Goal: Task Accomplishment & Management: Use online tool/utility

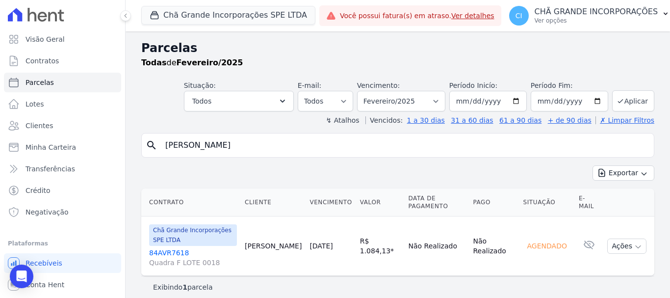
select select
click at [166, 16] on button "Chã Grande Incorporações SPE LTDA" at bounding box center [228, 15] width 174 height 19
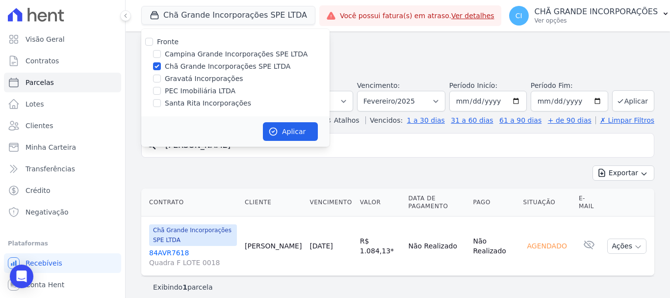
click at [178, 81] on label "Gravatá Incorporações" at bounding box center [204, 79] width 78 height 10
click at [161, 81] on input "Gravatá Incorporações" at bounding box center [157, 79] width 8 height 8
checkbox input "true"
click at [157, 68] on input "Chã Grande Incorporações SPE LTDA" at bounding box center [157, 66] width 8 height 8
checkbox input "false"
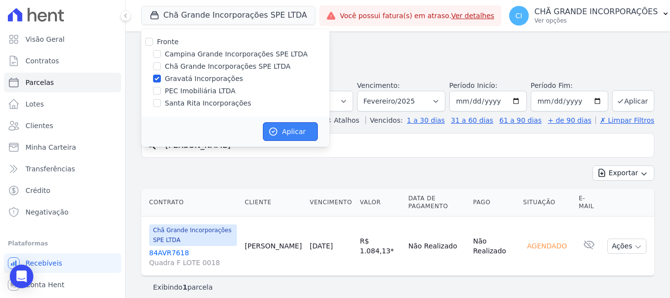
click at [285, 124] on button "Aplicar" at bounding box center [290, 131] width 55 height 19
select select
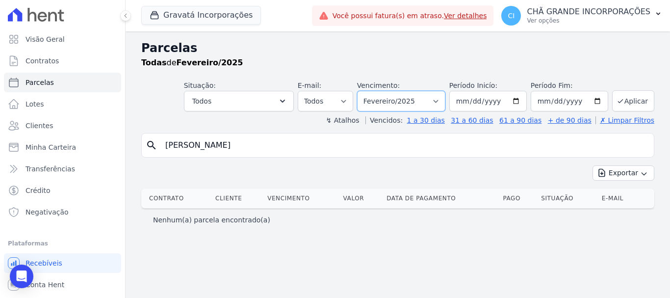
click at [395, 102] on select "Filtrar por período ──────── Todos os meses Julho/2021 Agosto/2021 Setembro/202…" at bounding box center [401, 101] width 88 height 21
select select "06/2025"
click at [371, 91] on select "Filtrar por período ──────── Todos os meses Julho/2021 Agosto/2021 Setembro/202…" at bounding box center [401, 101] width 88 height 21
select select
drag, startPoint x: 285, startPoint y: 143, endPoint x: 170, endPoint y: 143, distance: 115.3
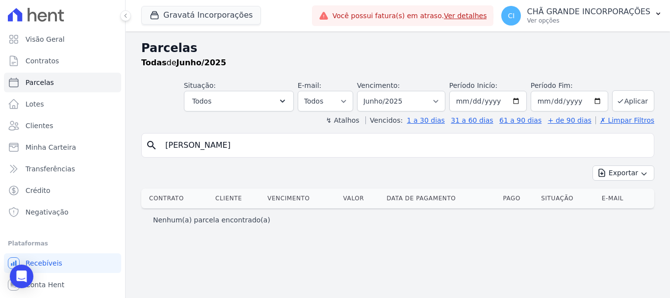
click at [170, 143] on input "adriana pereira martiniano" at bounding box center [404, 145] width 490 height 20
click at [285, 144] on input "adriana pereira martiniano" at bounding box center [404, 145] width 490 height 20
drag, startPoint x: 283, startPoint y: 144, endPoint x: 183, endPoint y: 145, distance: 100.1
click at [183, 145] on input "adriana pereira martiniano" at bounding box center [404, 145] width 490 height 20
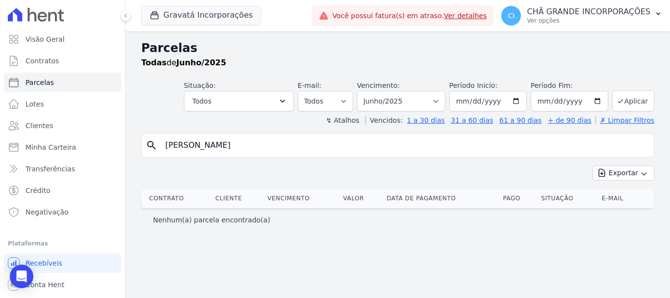
paste input "Ronaldo Jose da Silva"
type input "Ronaldo Jose da Silva"
select select
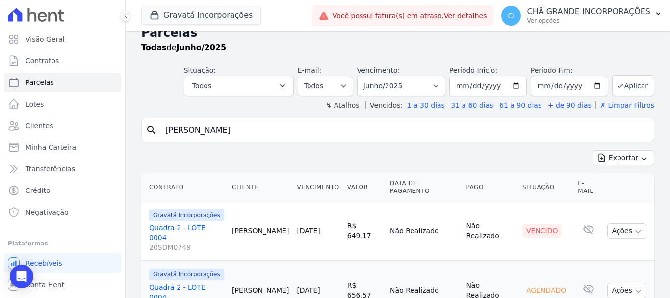
scroll to position [40, 0]
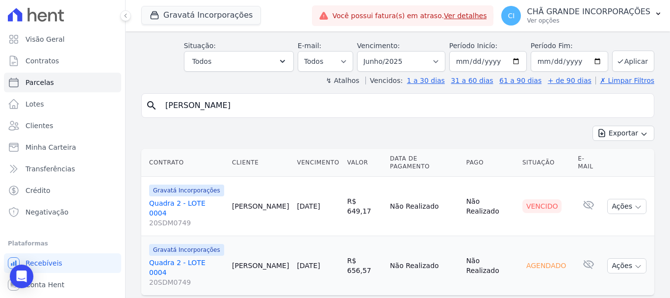
click at [180, 198] on link "Quadra 2 - LOTE 0004 20SDM0749" at bounding box center [186, 212] width 75 height 29
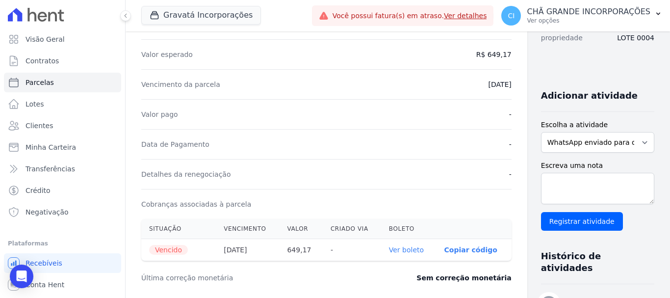
scroll to position [245, 0]
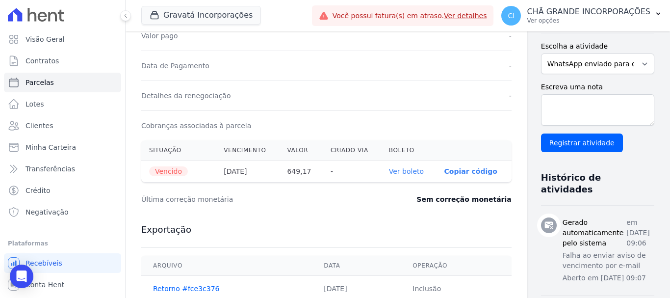
click at [389, 171] on link "Ver boleto" at bounding box center [406, 171] width 35 height 8
select select
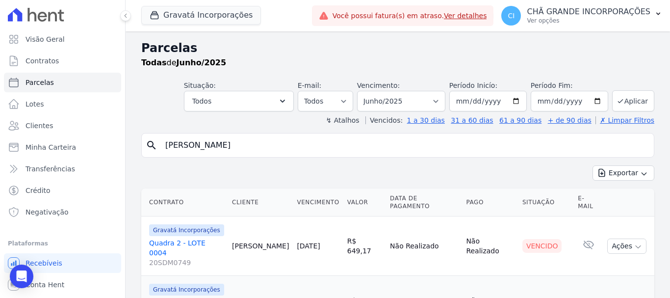
drag, startPoint x: 266, startPoint y: 152, endPoint x: 163, endPoint y: 154, distance: 103.0
click at [163, 154] on input "Ronaldo Jose da Silva" at bounding box center [404, 145] width 490 height 20
click at [410, 90] on div "Vencimento: Filtrar por período ──────── Todos os meses Julho/2021 Agosto/2021 …" at bounding box center [401, 95] width 88 height 31
click at [413, 95] on select "Filtrar por período ──────── Todos os meses Julho/2021 Agosto/2021 Setembro/202…" at bounding box center [401, 101] width 88 height 21
click at [363, 91] on select "Filtrar por período ──────── Todos os meses Julho/2021 Agosto/2021 Setembro/202…" at bounding box center [401, 101] width 88 height 21
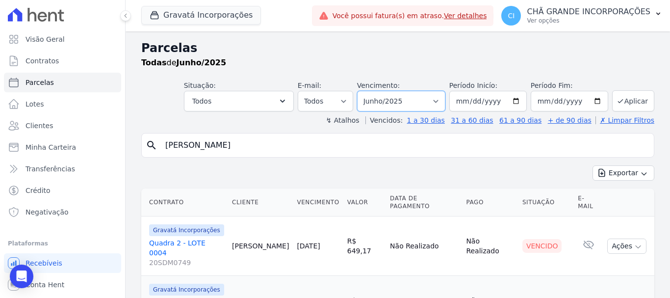
drag, startPoint x: 406, startPoint y: 97, endPoint x: 407, endPoint y: 107, distance: 10.3
click at [406, 97] on select "Filtrar por período ──────── Todos os meses Julho/2021 Agosto/2021 Setembro/202…" at bounding box center [401, 101] width 88 height 21
select select "05/2025"
click at [363, 91] on select "Filtrar por período ──────── Todos os meses Julho/2021 Agosto/2021 Setembro/202…" at bounding box center [401, 101] width 88 height 21
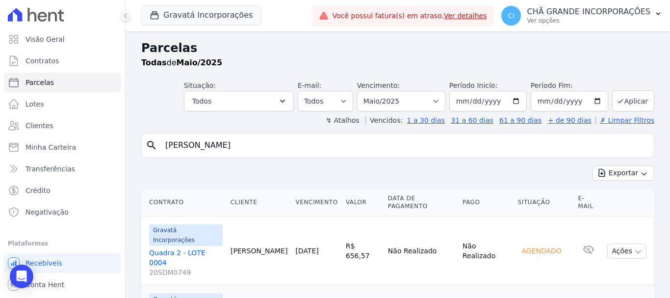
select select
click at [128, 150] on div "Parcelas Todas de Maio/2025 Situação: Agendado Em Aberto Pago Processando Cance…" at bounding box center [398, 207] width 544 height 353
type input "[PERSON_NAME]"
select select
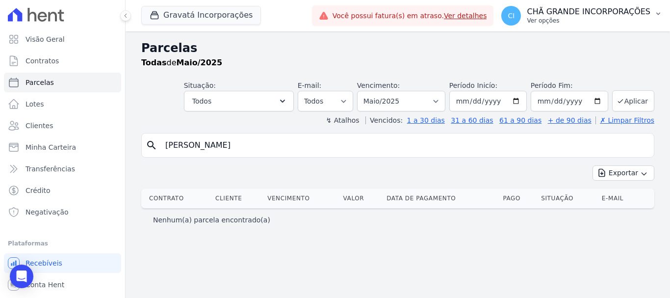
click at [603, 13] on p "CHÃ GRANDE INCORPORAÇÕES" at bounding box center [589, 12] width 124 height 10
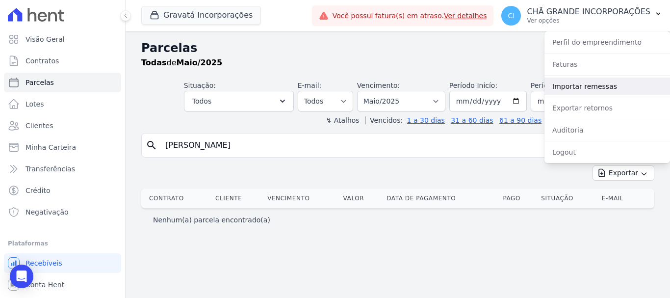
click at [588, 83] on link "Importar remessas" at bounding box center [607, 86] width 126 height 18
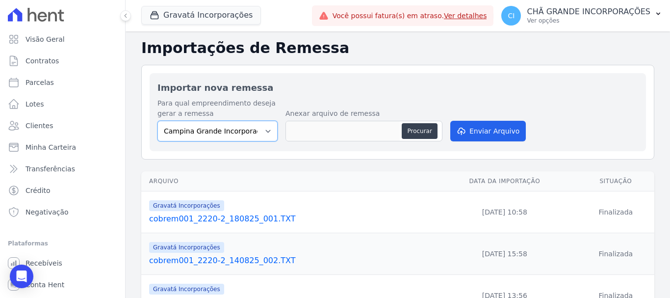
click at [198, 136] on select "Campina Grande Incorporações SPE LTDA Chã Grande Incorporações SPE LTDA Gravatá…" at bounding box center [217, 131] width 120 height 21
select select "5275b983-619f-43ac-95cf-dea9128da5c7"
click at [157, 121] on select "Campina Grande Incorporações SPE LTDA Chã Grande Incorporações SPE LTDA Gravatá…" at bounding box center [217, 131] width 120 height 21
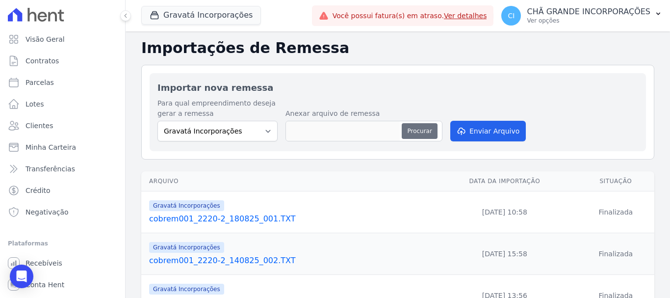
click at [426, 129] on button "Procurar" at bounding box center [419, 131] width 35 height 16
type input "cobrem001_2220-2_180825_004.TXT"
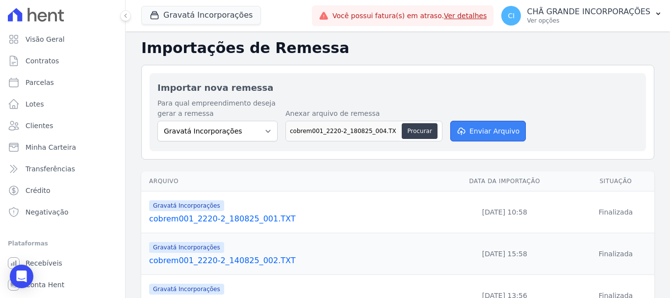
click at [475, 127] on button "Enviar Arquivo" at bounding box center [488, 131] width 76 height 21
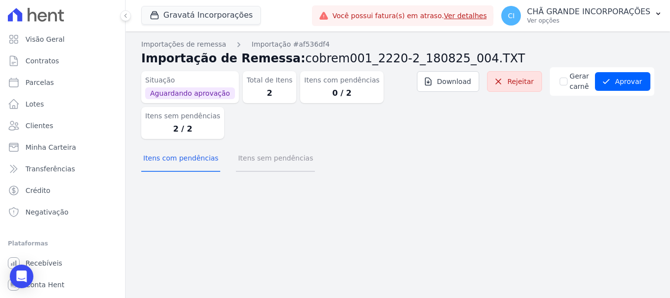
click at [273, 159] on button "Itens sem pendências" at bounding box center [275, 159] width 79 height 26
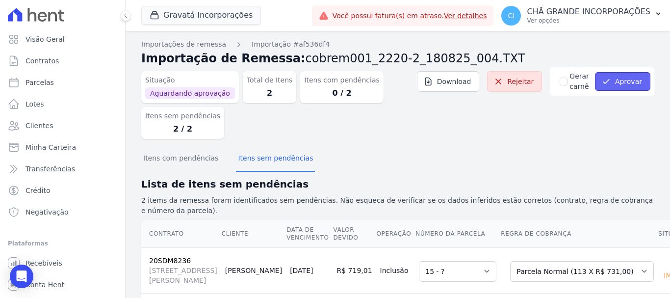
click at [612, 82] on button "Aprovar" at bounding box center [622, 81] width 55 height 19
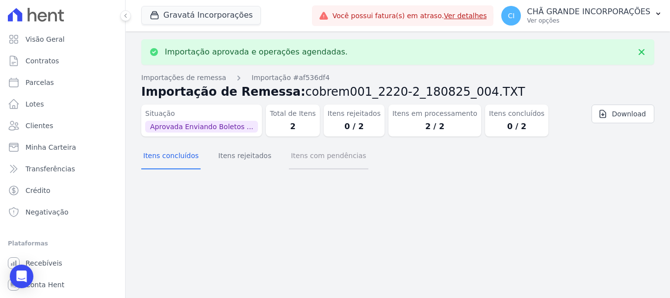
click at [305, 145] on button "Itens com pendências" at bounding box center [328, 157] width 79 height 26
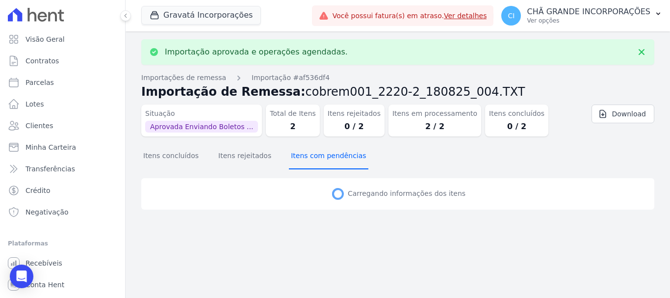
click at [306, 155] on button "Itens com pendências" at bounding box center [328, 157] width 79 height 26
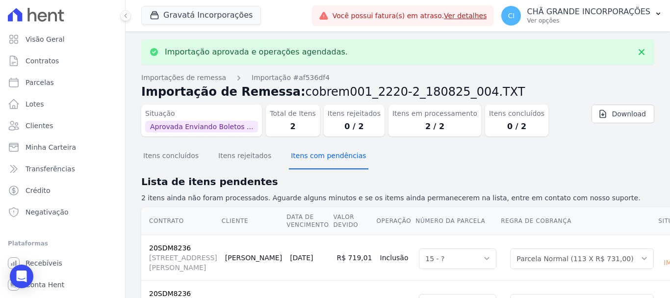
click at [306, 155] on button "Itens com pendências" at bounding box center [328, 157] width 79 height 26
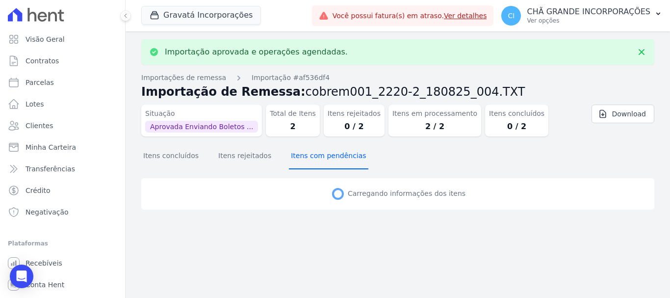
click at [306, 155] on button "Itens com pendências" at bounding box center [328, 157] width 79 height 26
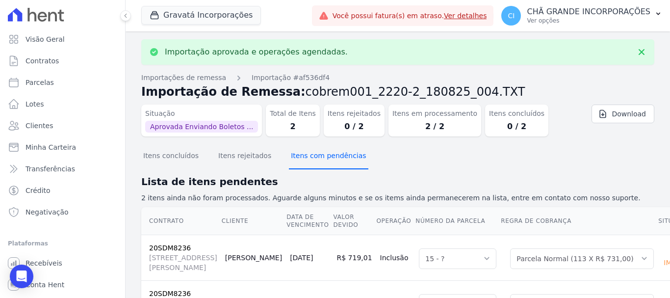
click at [306, 155] on button "Itens com pendências" at bounding box center [328, 157] width 79 height 26
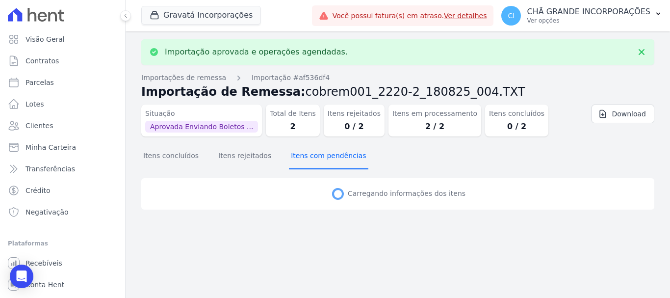
click at [306, 155] on button "Itens com pendências" at bounding box center [328, 157] width 79 height 26
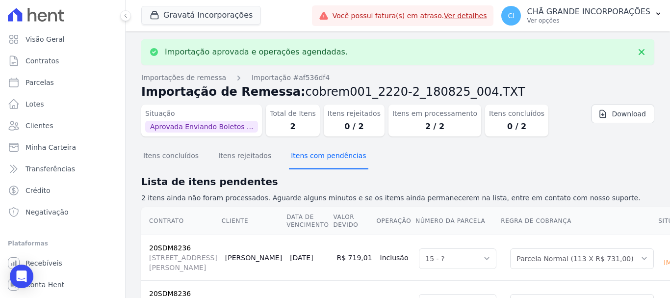
click at [306, 155] on button "Itens com pendências" at bounding box center [328, 157] width 79 height 26
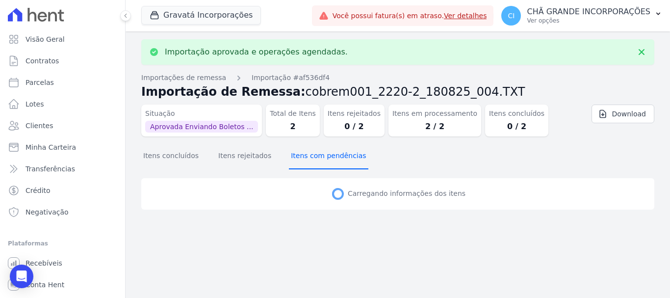
click at [306, 156] on button "Itens com pendências" at bounding box center [328, 157] width 79 height 26
click at [306, 158] on button "Itens com pendências" at bounding box center [328, 157] width 79 height 26
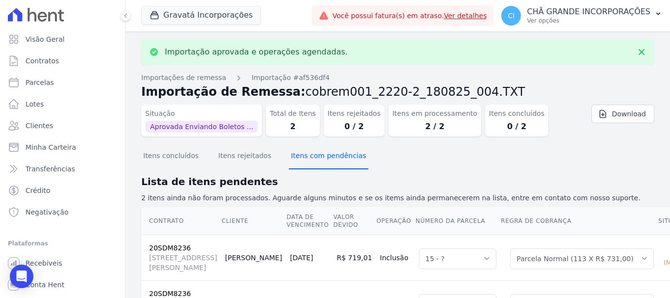
click at [306, 158] on button "Itens com pendências" at bounding box center [328, 157] width 79 height 26
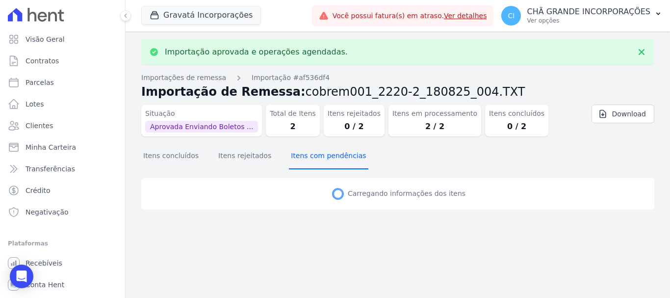
click at [306, 158] on button "Itens com pendências" at bounding box center [328, 157] width 79 height 26
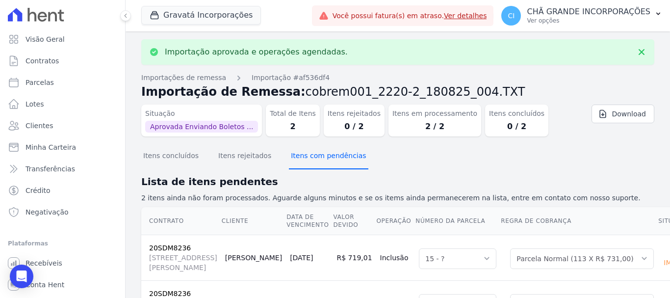
click at [306, 158] on button "Itens com pendências" at bounding box center [328, 157] width 79 height 26
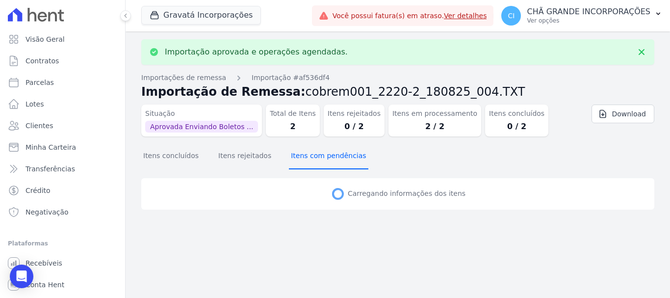
click at [306, 158] on button "Itens com pendências" at bounding box center [328, 157] width 79 height 26
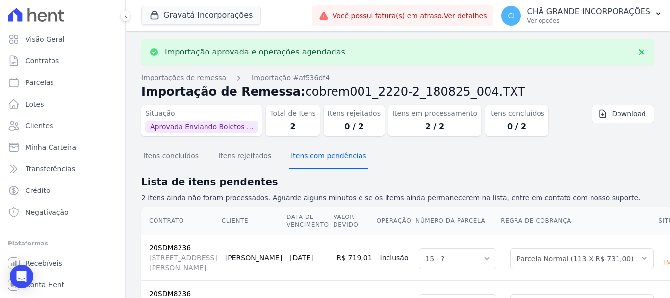
click at [306, 158] on button "Itens com pendências" at bounding box center [328, 157] width 79 height 26
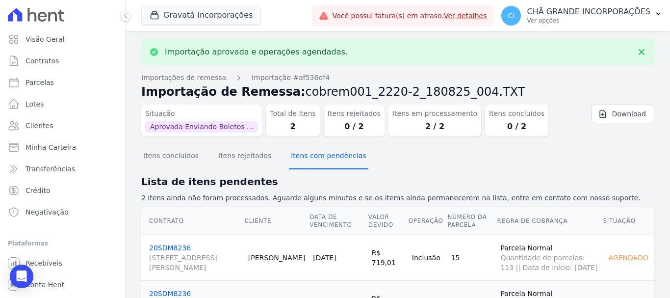
click at [306, 158] on button "Itens com pendências" at bounding box center [328, 157] width 79 height 26
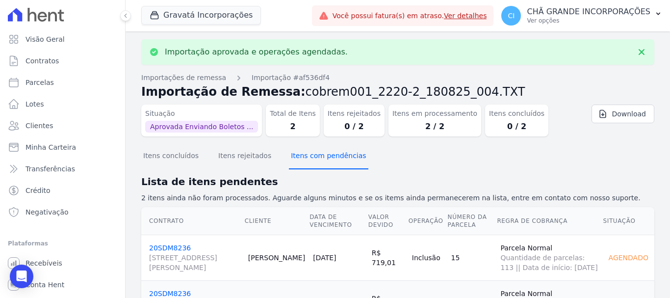
click at [306, 158] on button "Itens com pendências" at bounding box center [328, 157] width 79 height 26
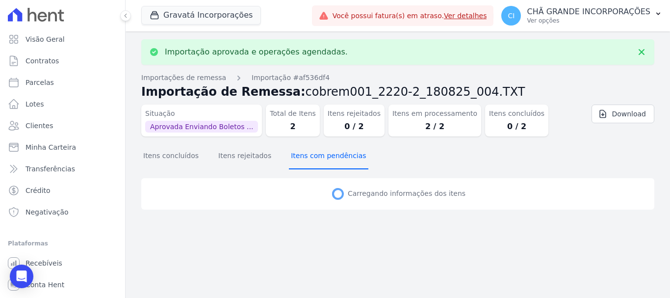
click at [306, 158] on button "Itens com pendências" at bounding box center [328, 157] width 79 height 26
click at [306, 158] on section "Itens concluídos Itens rejeitados Itens com pendências Carregando informações d…" at bounding box center [397, 181] width 513 height 75
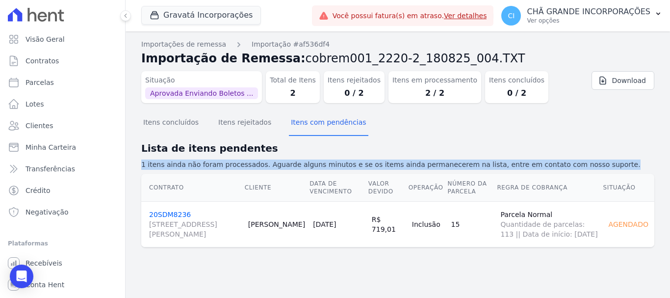
click at [306, 158] on div "Lista de itens pendentes 1 itens ainda não foram processados. Aguarde alguns mi…" at bounding box center [397, 155] width 513 height 29
click at [316, 121] on button "Itens com pendências" at bounding box center [328, 123] width 79 height 26
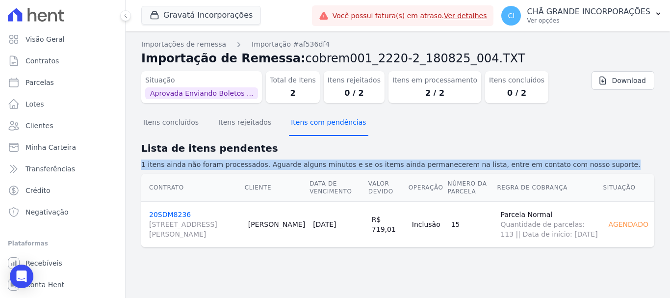
click at [316, 121] on button "Itens com pendências" at bounding box center [328, 123] width 79 height 26
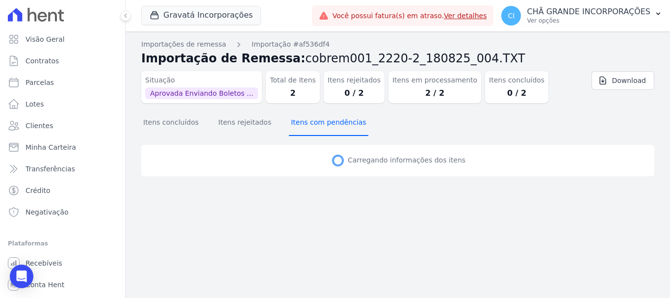
click at [316, 121] on button "Itens com pendências" at bounding box center [328, 123] width 79 height 26
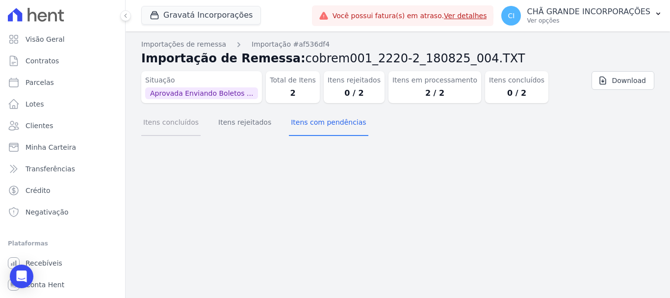
click at [180, 123] on button "Itens concluídos" at bounding box center [170, 123] width 59 height 26
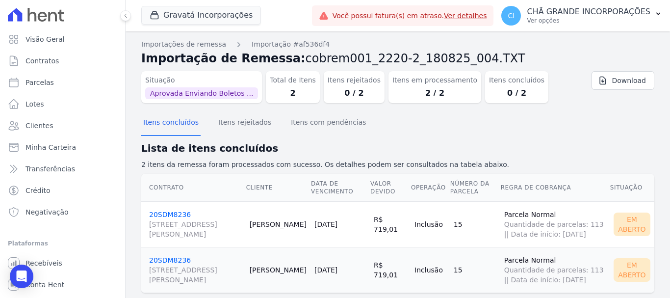
click at [174, 215] on link "20SDM8236 [STREET_ADDRESS][PERSON_NAME]" at bounding box center [195, 224] width 93 height 28
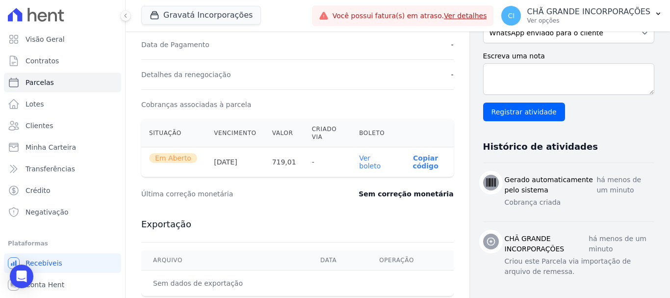
scroll to position [294, 0]
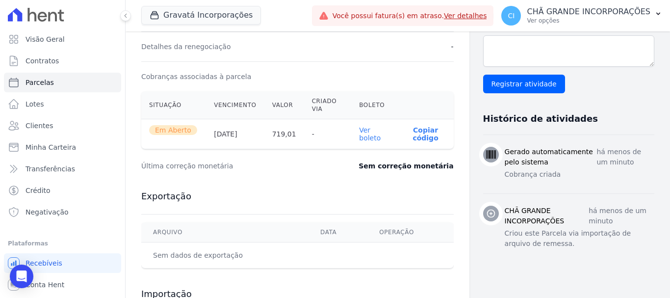
click at [369, 132] on th "Ver boleto" at bounding box center [374, 134] width 46 height 30
click at [364, 133] on link "Ver boleto" at bounding box center [370, 134] width 22 height 16
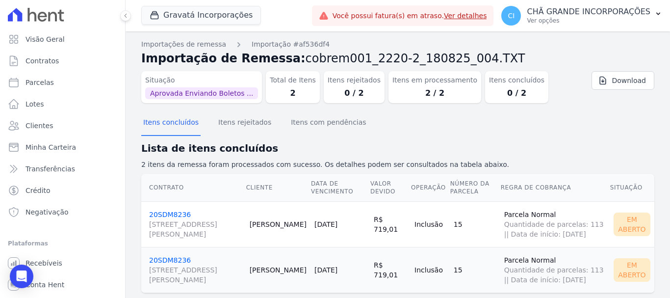
click at [170, 259] on link "20SDM8236 [STREET_ADDRESS][PERSON_NAME]" at bounding box center [195, 270] width 93 height 28
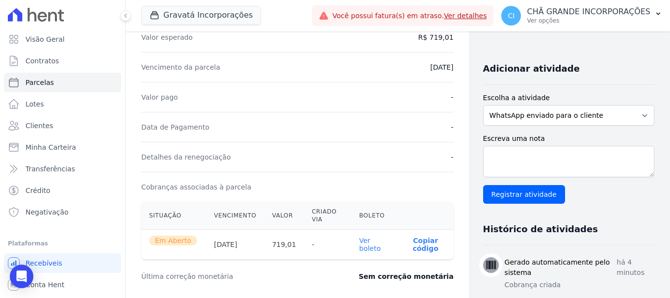
scroll to position [196, 0]
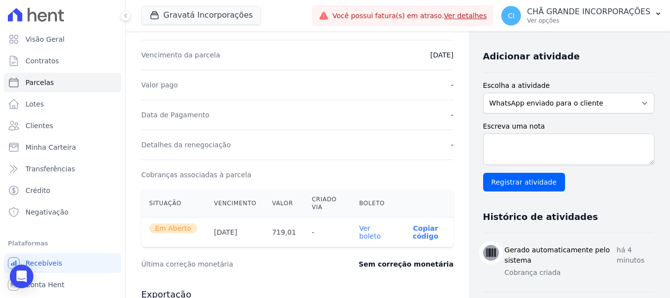
click at [365, 228] on link "Ver boleto" at bounding box center [370, 232] width 22 height 16
